Goal: Task Accomplishment & Management: Complete application form

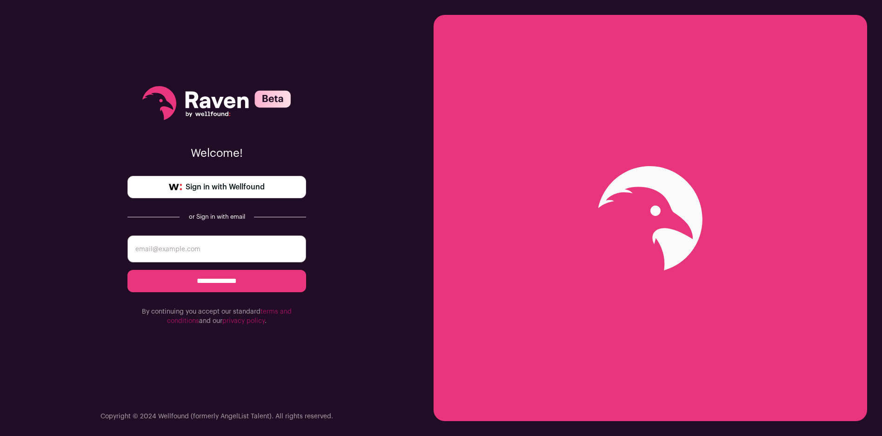
click at [218, 184] on span "Sign in with Wellfound" at bounding box center [225, 186] width 79 height 11
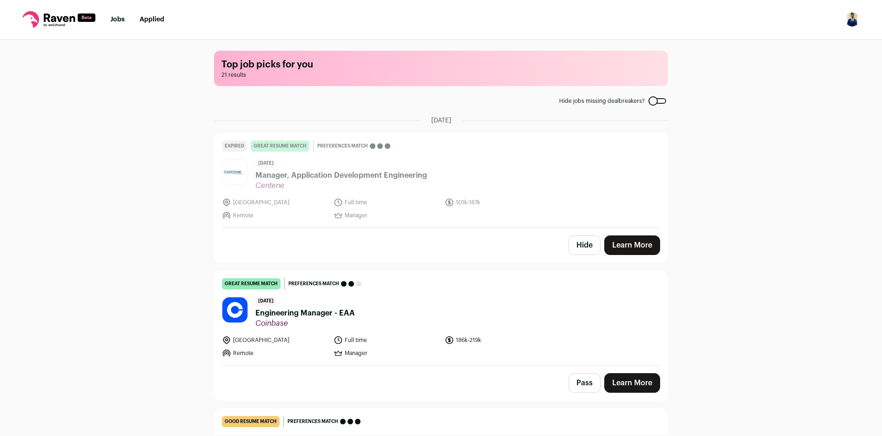
click at [113, 15] on li "Jobs" at bounding box center [117, 19] width 14 height 9
click at [120, 17] on link "Jobs" at bounding box center [117, 19] width 14 height 7
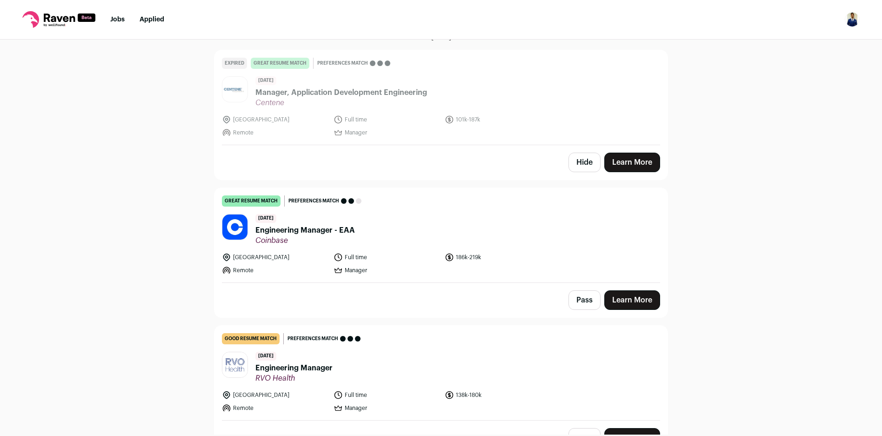
scroll to position [112, 0]
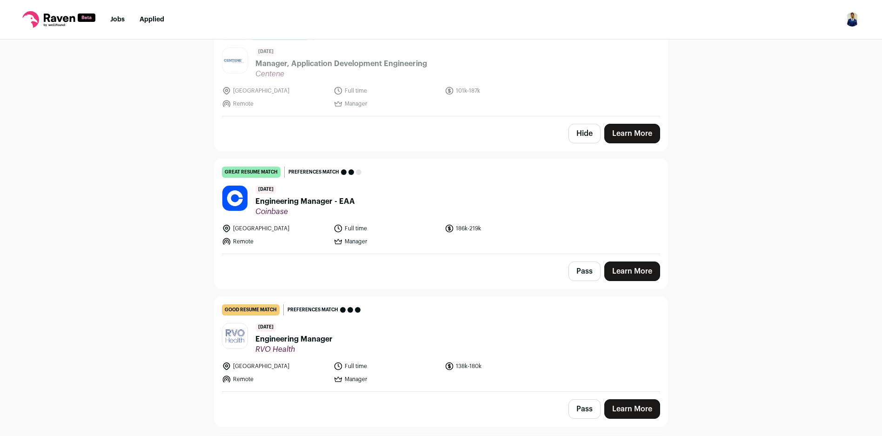
click at [623, 270] on link "Learn More" at bounding box center [633, 272] width 56 height 20
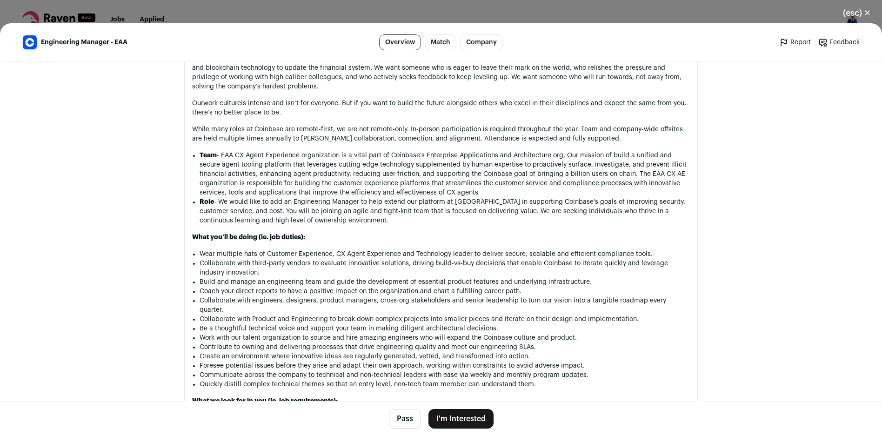
scroll to position [549, 0]
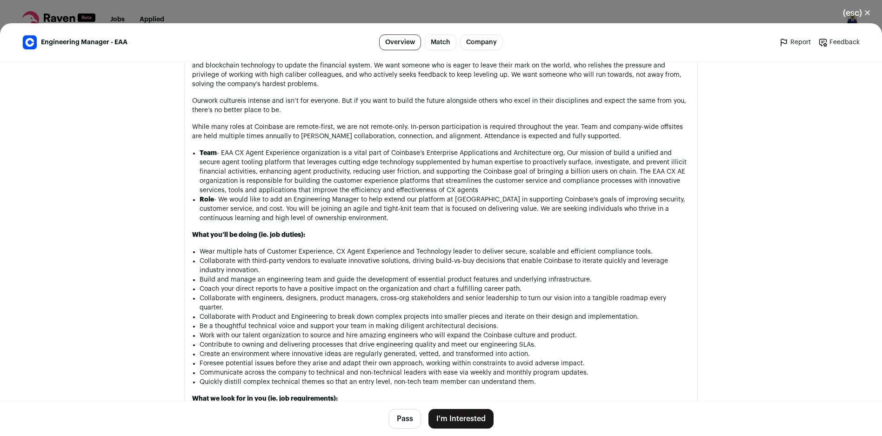
click at [459, 414] on button "I'm Interested" at bounding box center [461, 419] width 65 height 20
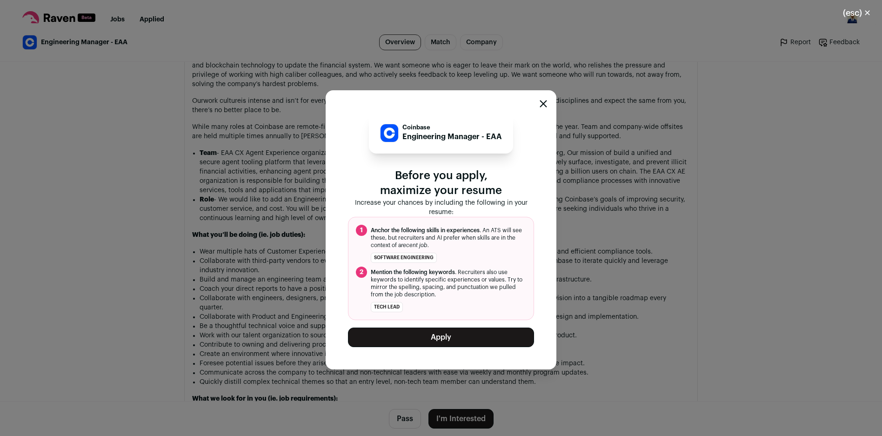
click at [464, 333] on button "Apply" at bounding box center [441, 338] width 186 height 20
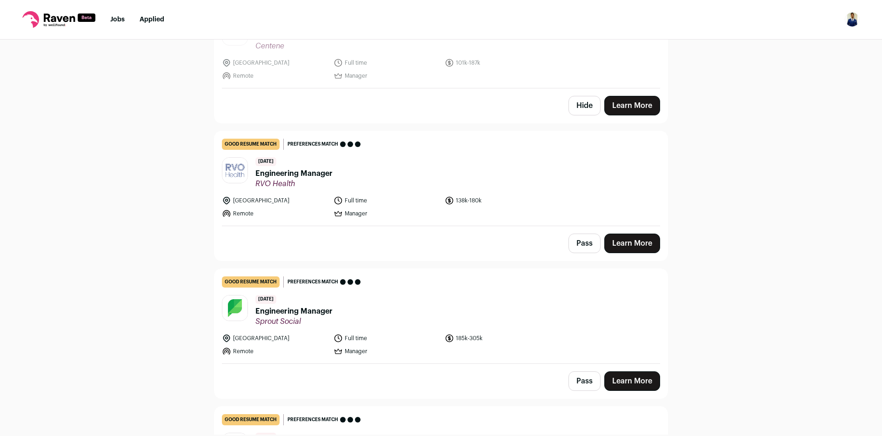
scroll to position [168, 0]
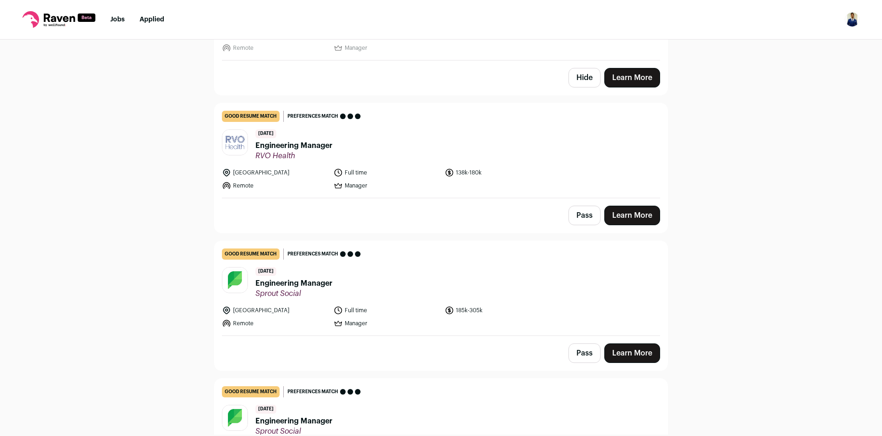
click at [623, 355] on link "Learn More" at bounding box center [633, 353] width 56 height 20
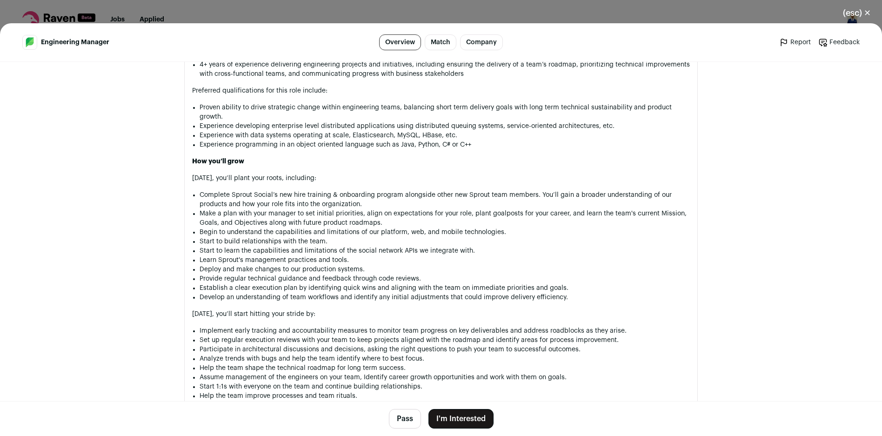
scroll to position [871, 0]
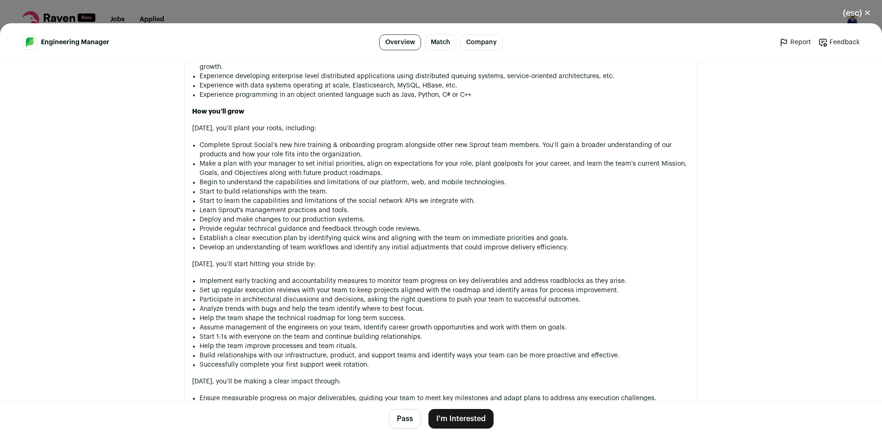
click at [446, 414] on button "I'm Interested" at bounding box center [461, 419] width 65 height 20
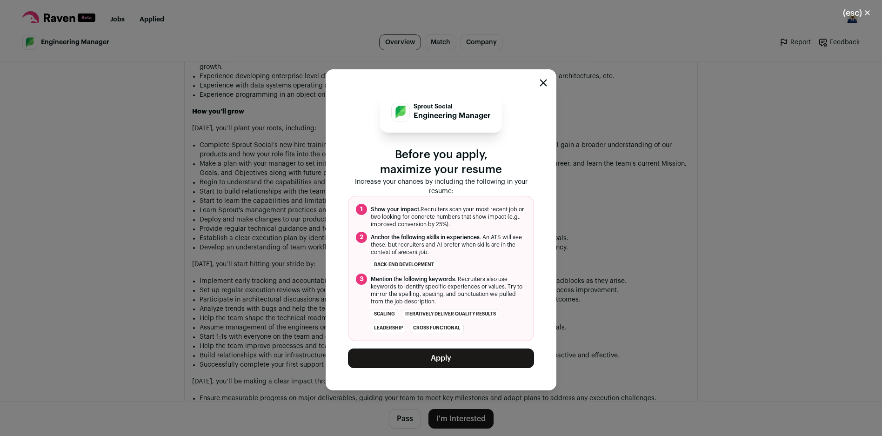
click at [457, 353] on button "Apply" at bounding box center [441, 359] width 186 height 20
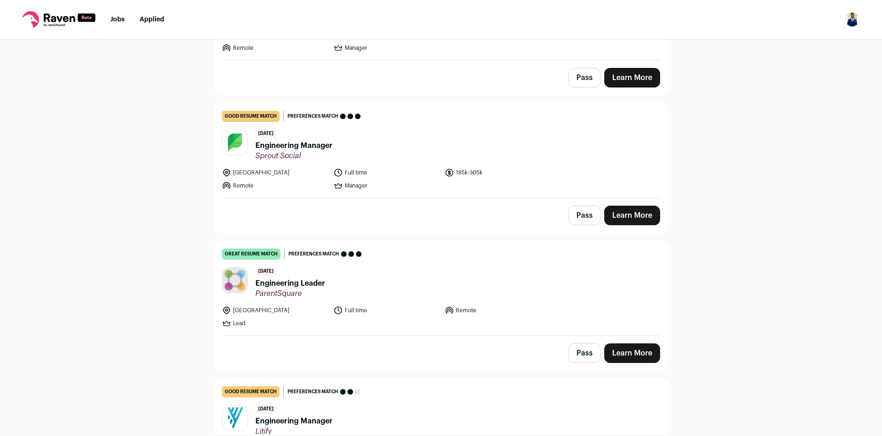
scroll to position [335, 0]
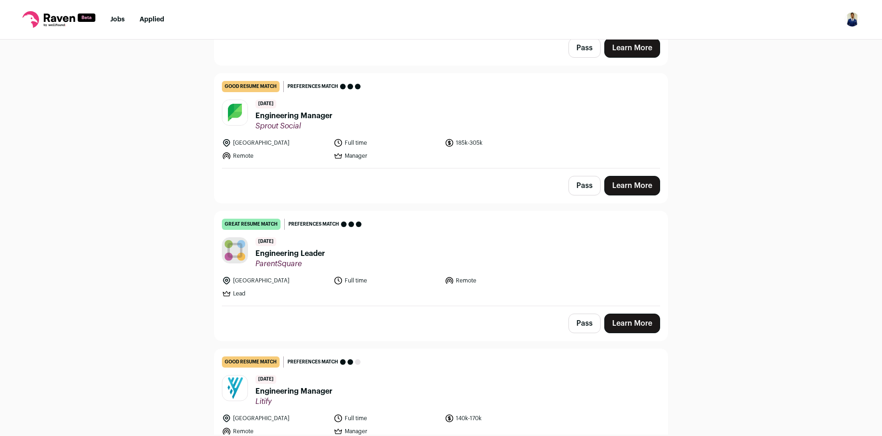
click at [293, 254] on span "Engineering Leader" at bounding box center [290, 253] width 70 height 11
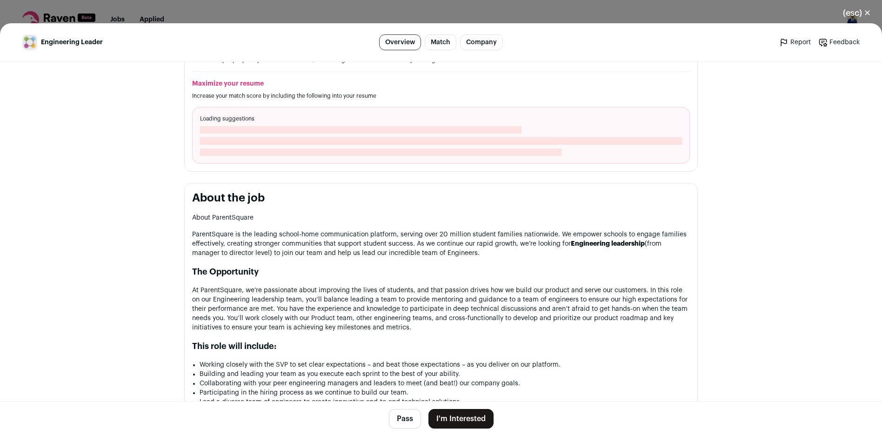
click at [454, 423] on button "I'm Interested" at bounding box center [461, 419] width 65 height 20
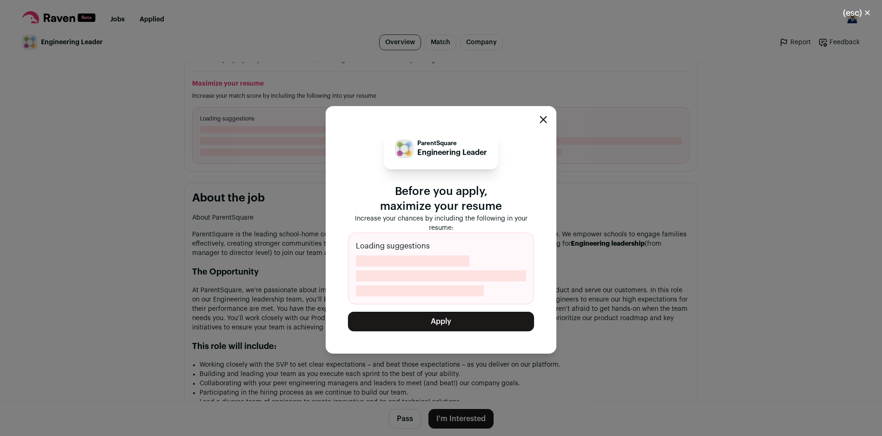
click at [452, 323] on button "Apply" at bounding box center [441, 322] width 186 height 20
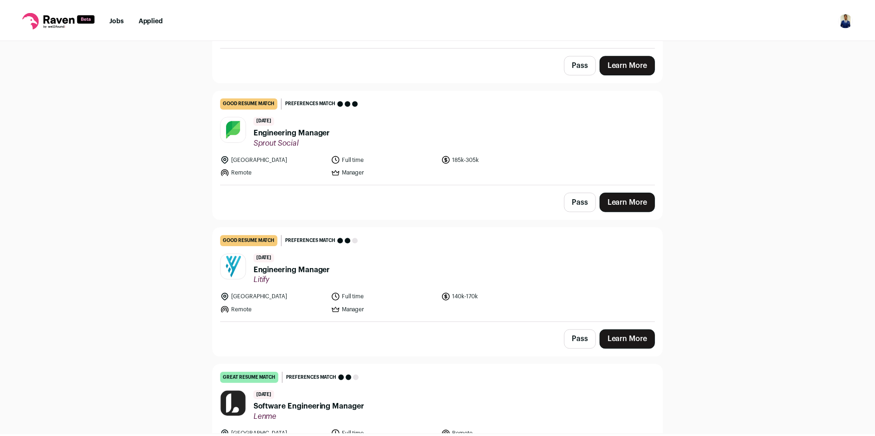
scroll to position [391, 0]
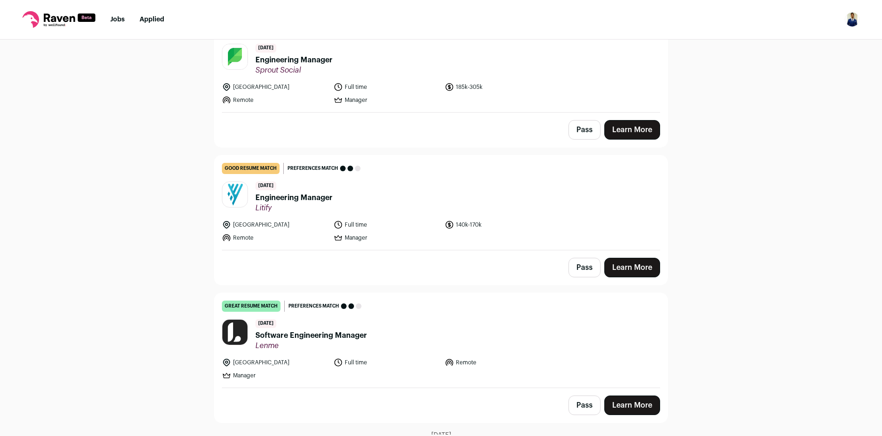
click at [162, 9] on nav "Jobs Applied Settings Notifications Preferences Resume FAQs Logout" at bounding box center [441, 20] width 882 height 40
click at [159, 15] on li "Applied" at bounding box center [152, 19] width 25 height 9
click at [139, 12] on nav "Jobs Applied Settings Notifications Preferences Resume FAQs Logout" at bounding box center [441, 20] width 882 height 40
click at [152, 20] on link "Applied" at bounding box center [152, 19] width 25 height 7
